Goal: Task Accomplishment & Management: Complete application form

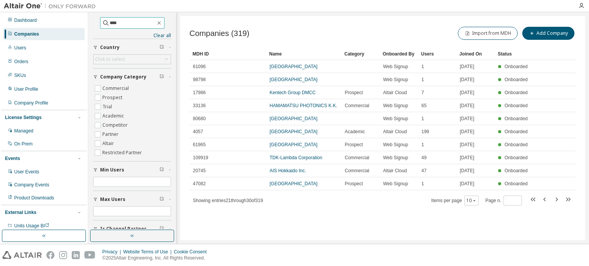
drag, startPoint x: 119, startPoint y: 23, endPoint x: 131, endPoint y: 24, distance: 11.9
click at [119, 23] on input "****" at bounding box center [133, 23] width 46 height 8
drag, startPoint x: 125, startPoint y: 21, endPoint x: 72, endPoint y: 21, distance: 53.3
click at [72, 21] on div "Dashboard Companies Users Orders SKUs User Profile Company Profile License Sett…" at bounding box center [294, 128] width 589 height 232
type input "***"
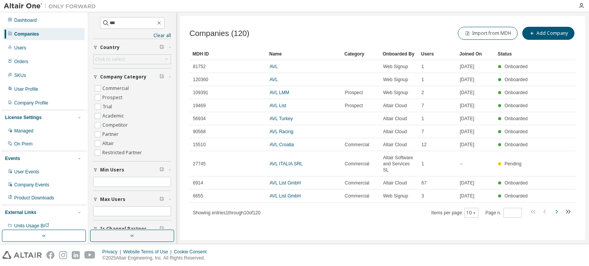
click at [555, 207] on icon "button" at bounding box center [556, 211] width 9 height 9
type input "*"
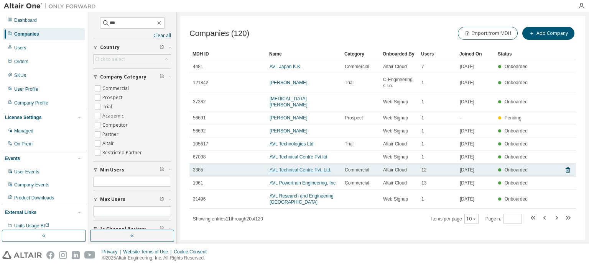
click at [303, 168] on link "AVL Technical Centre Pvt. Ltd." at bounding box center [300, 170] width 62 height 5
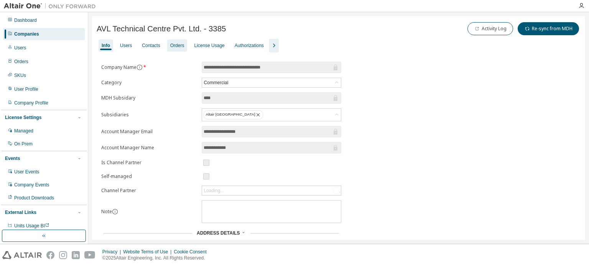
click at [180, 45] on div "Orders" at bounding box center [177, 46] width 14 height 6
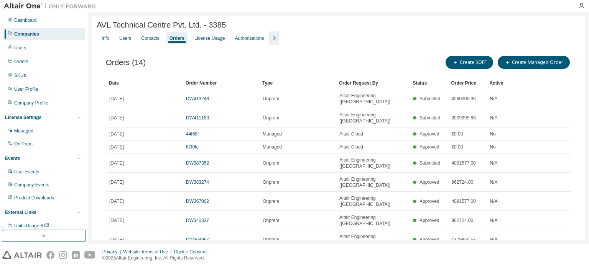
click at [74, 32] on div "Companies" at bounding box center [44, 34] width 82 height 12
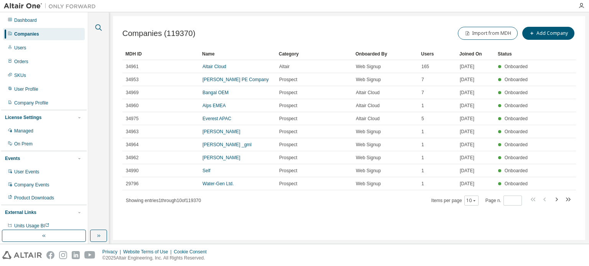
click at [98, 28] on icon "button" at bounding box center [98, 27] width 9 height 9
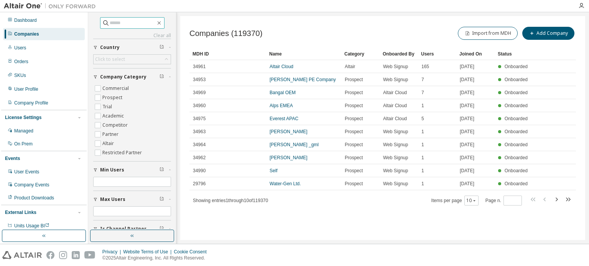
click at [110, 23] on input "text" at bounding box center [133, 23] width 46 height 8
type input "*******"
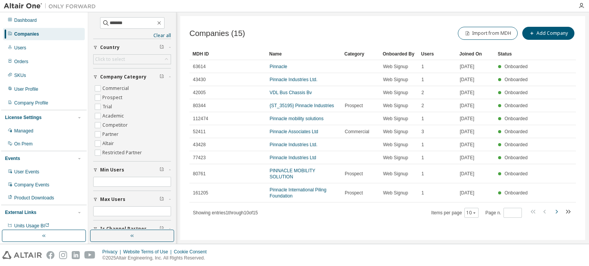
click at [555, 207] on icon "button" at bounding box center [556, 211] width 9 height 9
type input "*"
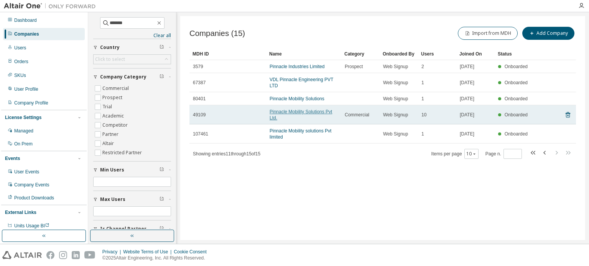
click at [302, 115] on link "Pinnacle Mobility Solutions Pvt Ltd." at bounding box center [300, 114] width 62 height 11
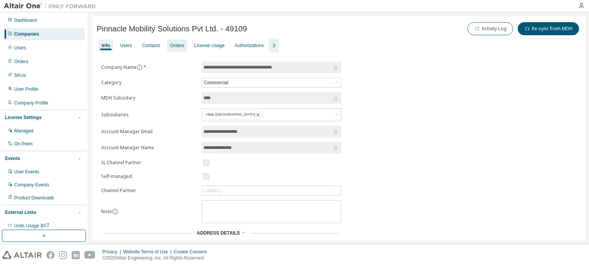
click at [167, 47] on div "Orders" at bounding box center [177, 45] width 20 height 12
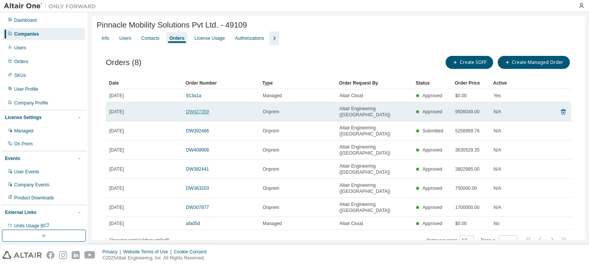
click at [198, 109] on link "DW427359" at bounding box center [197, 111] width 23 height 5
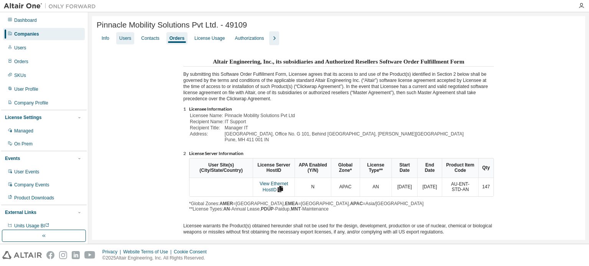
click at [121, 41] on div "Users" at bounding box center [125, 38] width 12 height 6
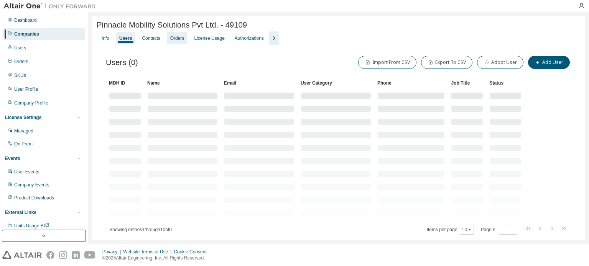
click at [173, 40] on div "Orders" at bounding box center [177, 38] width 14 height 6
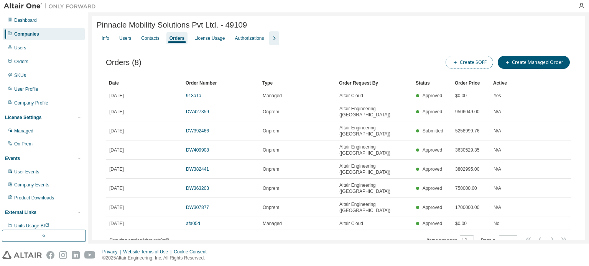
click at [490, 66] on button "Create SOFF" at bounding box center [469, 62] width 48 height 13
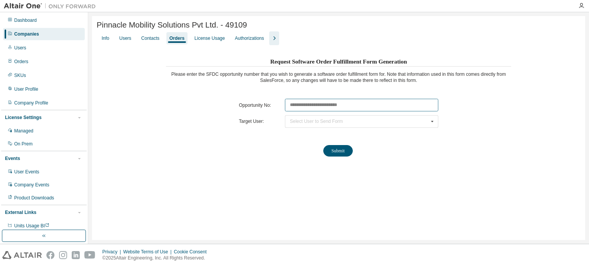
click at [312, 105] on input "text" at bounding box center [361, 105] width 153 height 13
paste input "********"
type input "********"
click at [309, 121] on div "Select User to Send Form" at bounding box center [316, 121] width 53 height 5
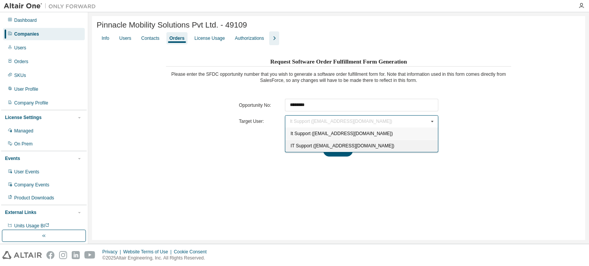
click at [305, 148] on span "IT Support ([EMAIL_ADDRESS][DOMAIN_NAME])" at bounding box center [343, 145] width 104 height 5
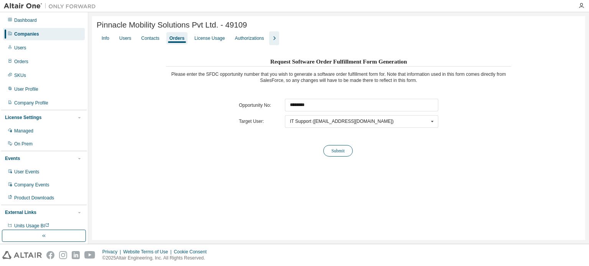
click at [348, 153] on button "Submit" at bounding box center [338, 150] width 30 height 11
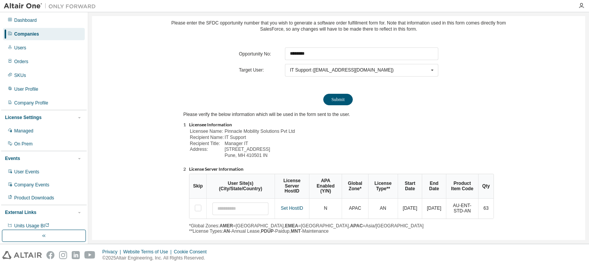
scroll to position [85, 0]
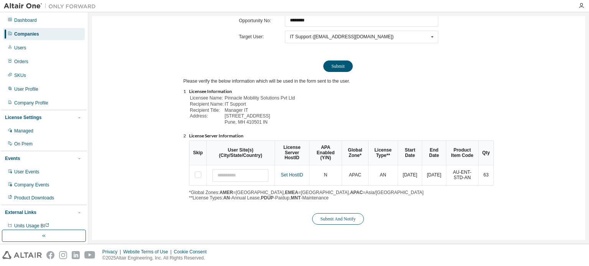
click at [328, 218] on button "Submit And Notify" at bounding box center [337, 219] width 51 height 11
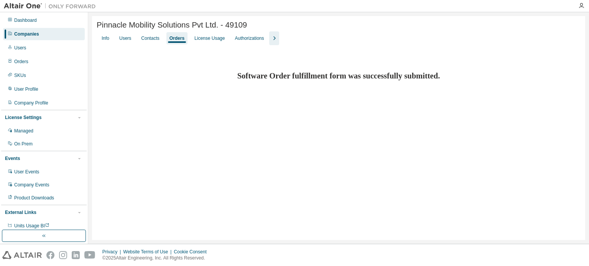
click at [23, 30] on div "Companies" at bounding box center [44, 34] width 82 height 12
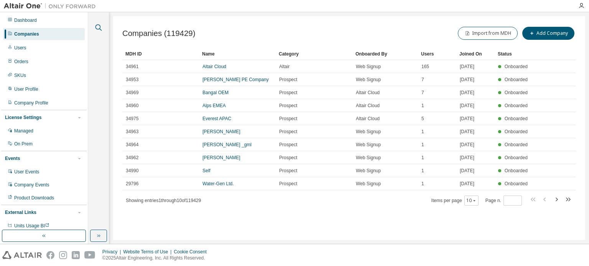
click at [97, 24] on icon "button" at bounding box center [98, 27] width 9 height 9
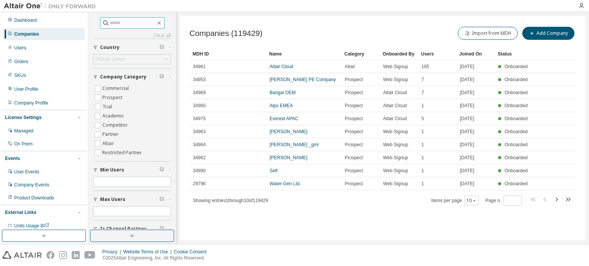
click at [112, 22] on input "text" at bounding box center [133, 23] width 46 height 8
type input "**********"
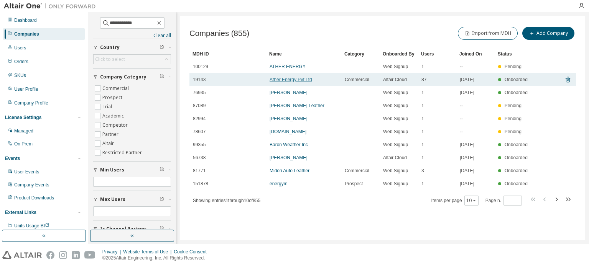
click at [301, 81] on link "Ather Energy Pvt Ltd" at bounding box center [290, 79] width 43 height 5
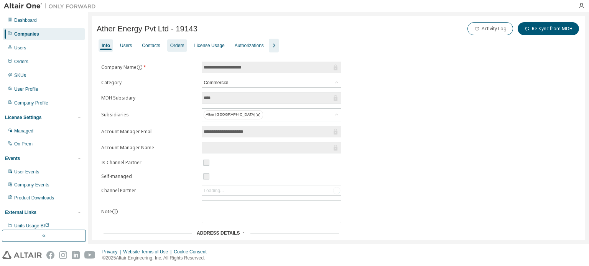
click at [172, 44] on div "Orders" at bounding box center [177, 46] width 14 height 6
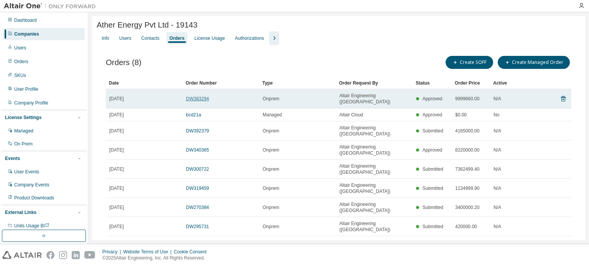
click at [192, 99] on link "DW383294" at bounding box center [197, 98] width 23 height 5
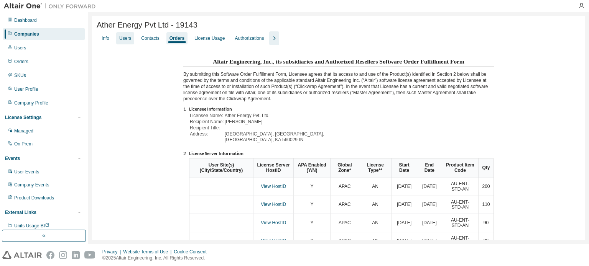
click at [121, 39] on div "Users" at bounding box center [125, 38] width 12 height 6
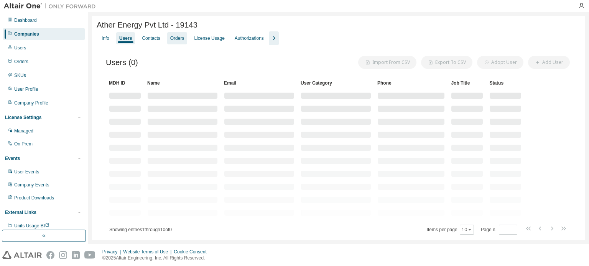
click at [170, 39] on div "Orders" at bounding box center [177, 38] width 14 height 6
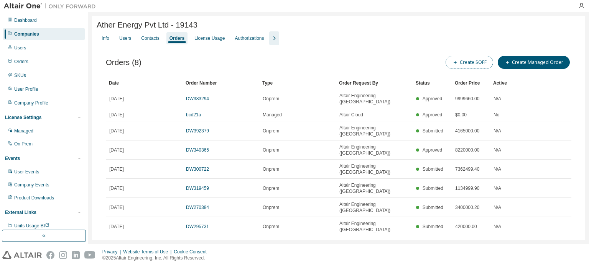
click at [474, 65] on button "Create SOFF" at bounding box center [469, 62] width 48 height 13
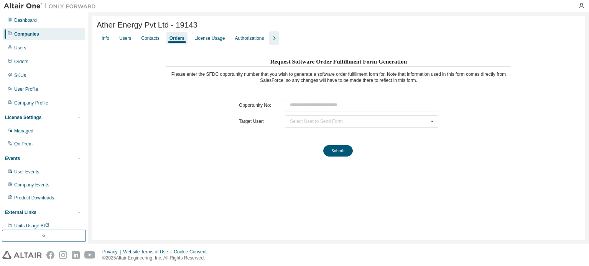
click at [323, 98] on table "Opportunity No: Target User: Select User to Send Form [PERSON_NAME] ([PERSON_NA…" at bounding box center [338, 113] width 207 height 37
click at [310, 106] on input "text" at bounding box center [361, 105] width 153 height 13
paste input "********"
type input "********"
click at [306, 125] on div "Select User to Send Form [PERSON_NAME] ([PERSON_NAME][EMAIL_ADDRESS][DOMAIN_NAM…" at bounding box center [361, 121] width 153 height 13
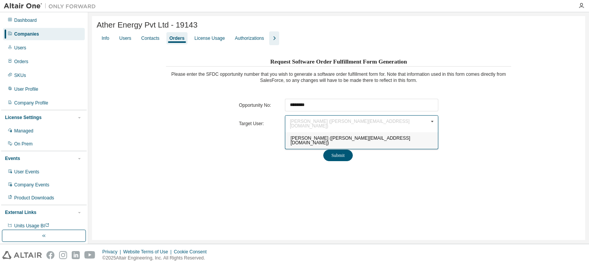
click at [302, 136] on span "[PERSON_NAME] ([PERSON_NAME][EMAIL_ADDRESS][DOMAIN_NAME])" at bounding box center [351, 141] width 120 height 10
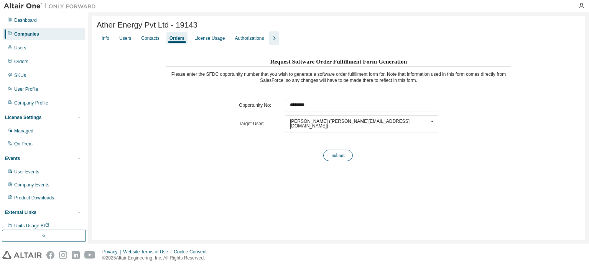
click at [337, 150] on button "Submit" at bounding box center [338, 155] width 30 height 11
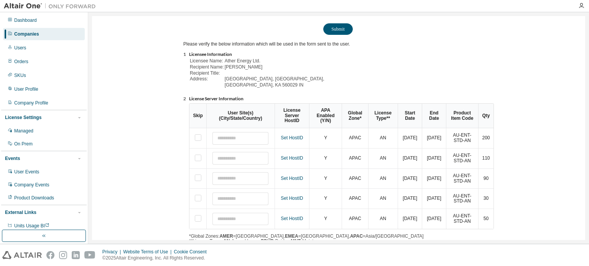
scroll to position [164, 0]
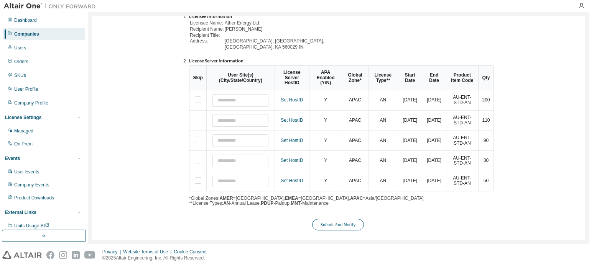
click at [350, 219] on button "Submit And Notify" at bounding box center [337, 224] width 51 height 11
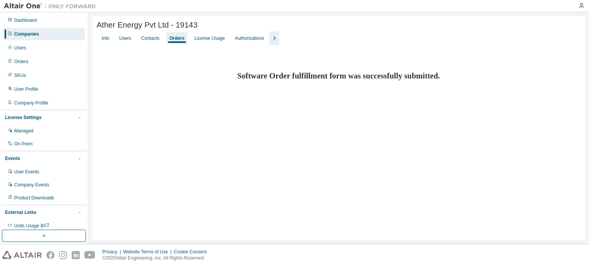
scroll to position [0, 0]
click at [34, 32] on div "Companies" at bounding box center [26, 34] width 25 height 6
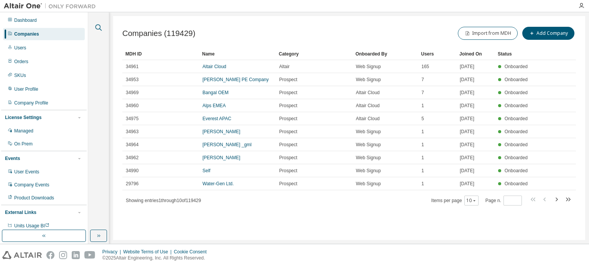
click at [97, 27] on icon "button" at bounding box center [98, 27] width 9 height 9
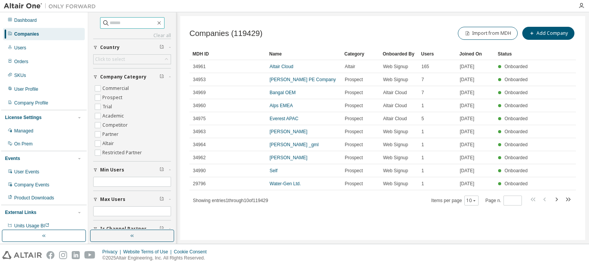
click at [125, 25] on input "text" at bounding box center [133, 23] width 46 height 8
type input "**********"
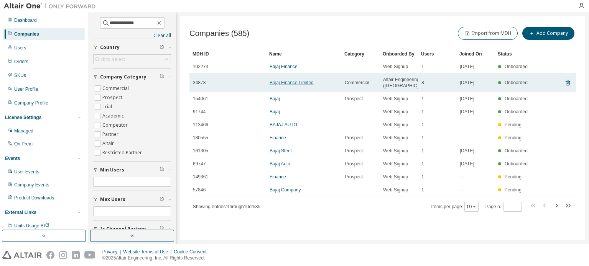
click at [277, 85] on link "Bajaj Finance Limited" at bounding box center [291, 82] width 44 height 5
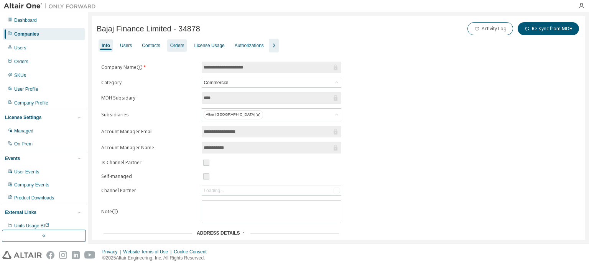
click at [175, 45] on div "Orders" at bounding box center [177, 46] width 14 height 6
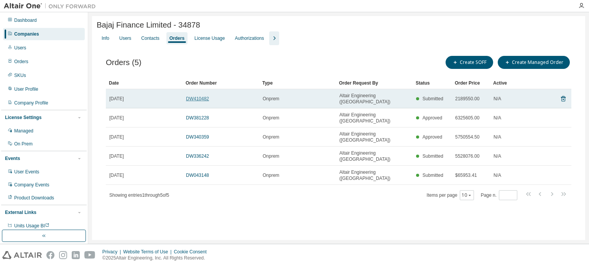
click at [194, 97] on link "DW410482" at bounding box center [197, 98] width 23 height 5
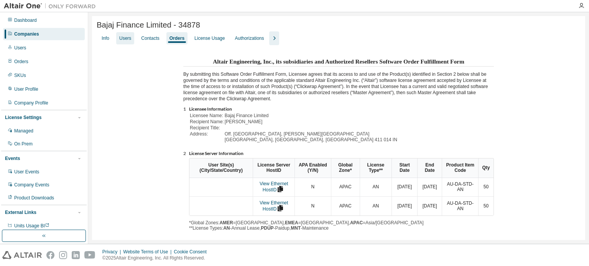
drag, startPoint x: 126, startPoint y: 41, endPoint x: 173, endPoint y: 40, distance: 47.5
click at [125, 41] on div "Users" at bounding box center [125, 38] width 12 height 6
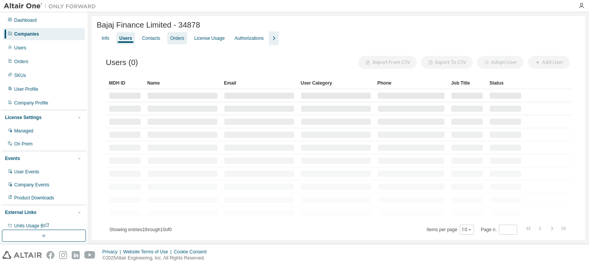
click at [178, 38] on div "Orders" at bounding box center [177, 38] width 14 height 6
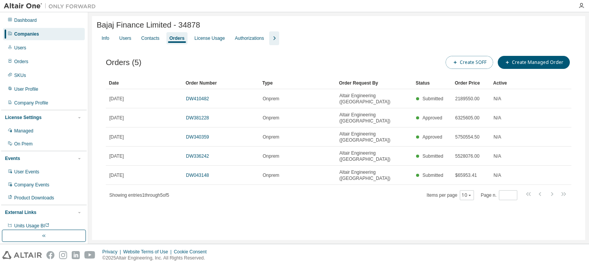
click at [476, 59] on button "Create SOFF" at bounding box center [469, 62] width 48 height 13
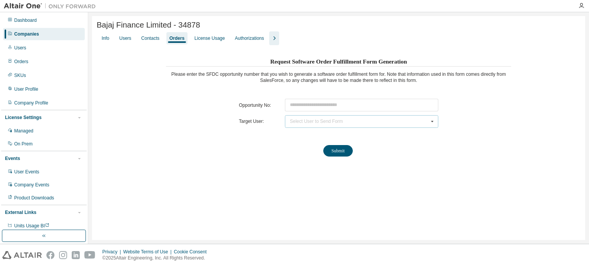
click at [309, 122] on div "Select User to Send Form" at bounding box center [316, 121] width 53 height 5
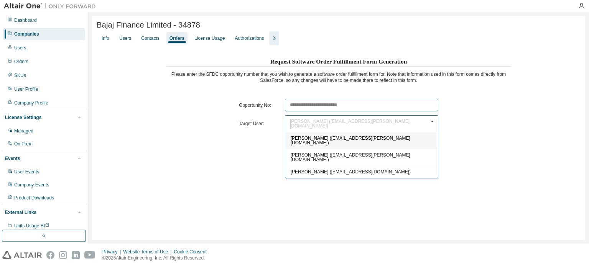
click at [303, 107] on input "text" at bounding box center [361, 105] width 153 height 13
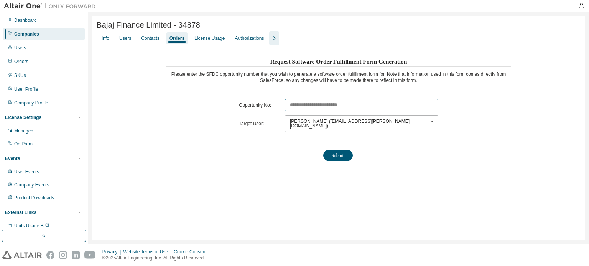
paste input "********"
type input "********"
click at [311, 122] on div "[PERSON_NAME] ([EMAIL_ADDRESS][PERSON_NAME][DOMAIN_NAME])" at bounding box center [359, 123] width 138 height 9
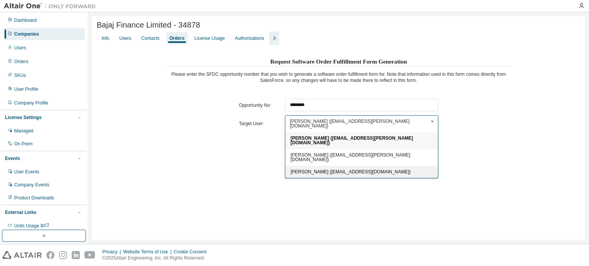
click at [315, 169] on span "[PERSON_NAME] ([EMAIL_ADDRESS][DOMAIN_NAME])" at bounding box center [351, 171] width 120 height 5
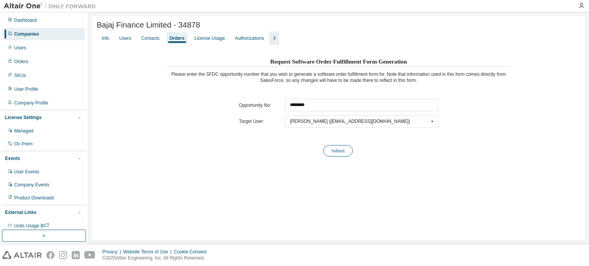
click at [335, 153] on button "Submit" at bounding box center [338, 150] width 30 height 11
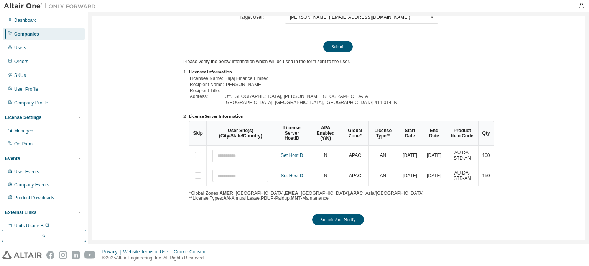
scroll to position [105, 0]
click at [353, 220] on button "Submit And Notify" at bounding box center [337, 219] width 51 height 11
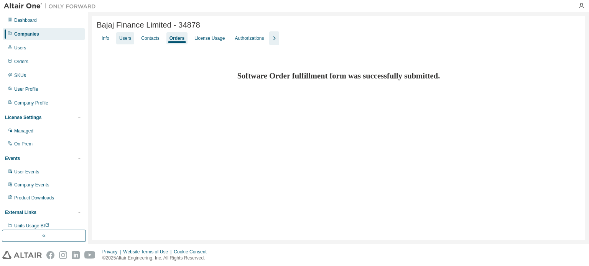
click at [126, 35] on div "Users" at bounding box center [125, 38] width 18 height 12
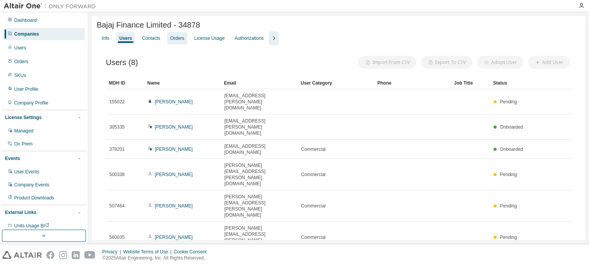
click at [182, 35] on div "Orders" at bounding box center [177, 38] width 20 height 12
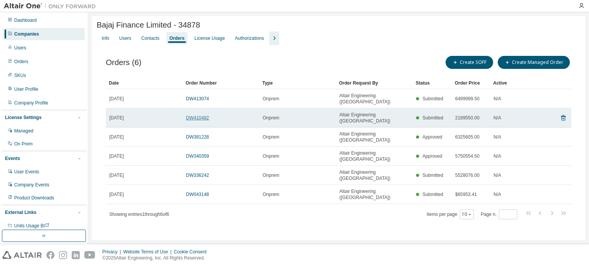
click at [191, 115] on link "DW410482" at bounding box center [197, 117] width 23 height 5
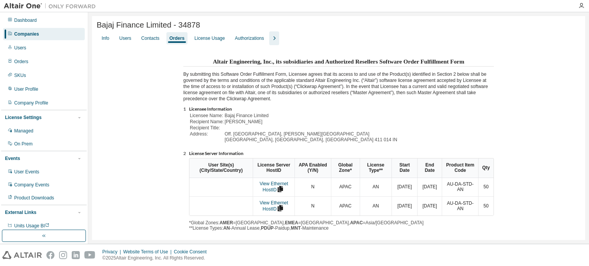
scroll to position [129, 0]
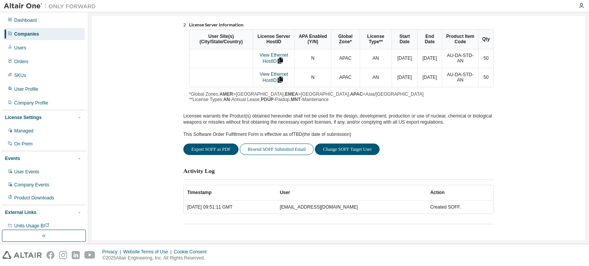
click at [274, 149] on button "Resend SOFF Submitted Email" at bounding box center [277, 149] width 74 height 11
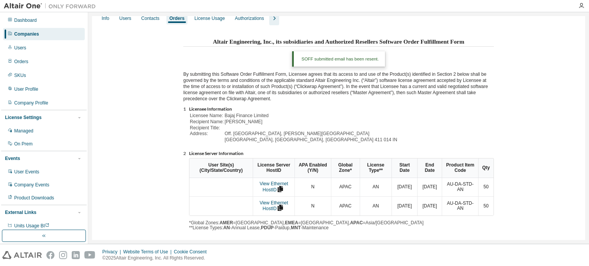
scroll to position [0, 0]
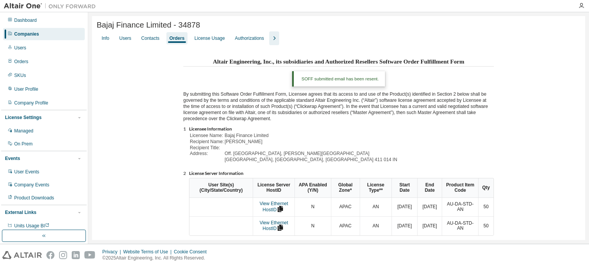
click at [566, 171] on div "Altair Engineering, Inc., its subsidiaries and Authorized Resellers Software Or…" at bounding box center [339, 215] width 484 height 318
